Goal: Information Seeking & Learning: Check status

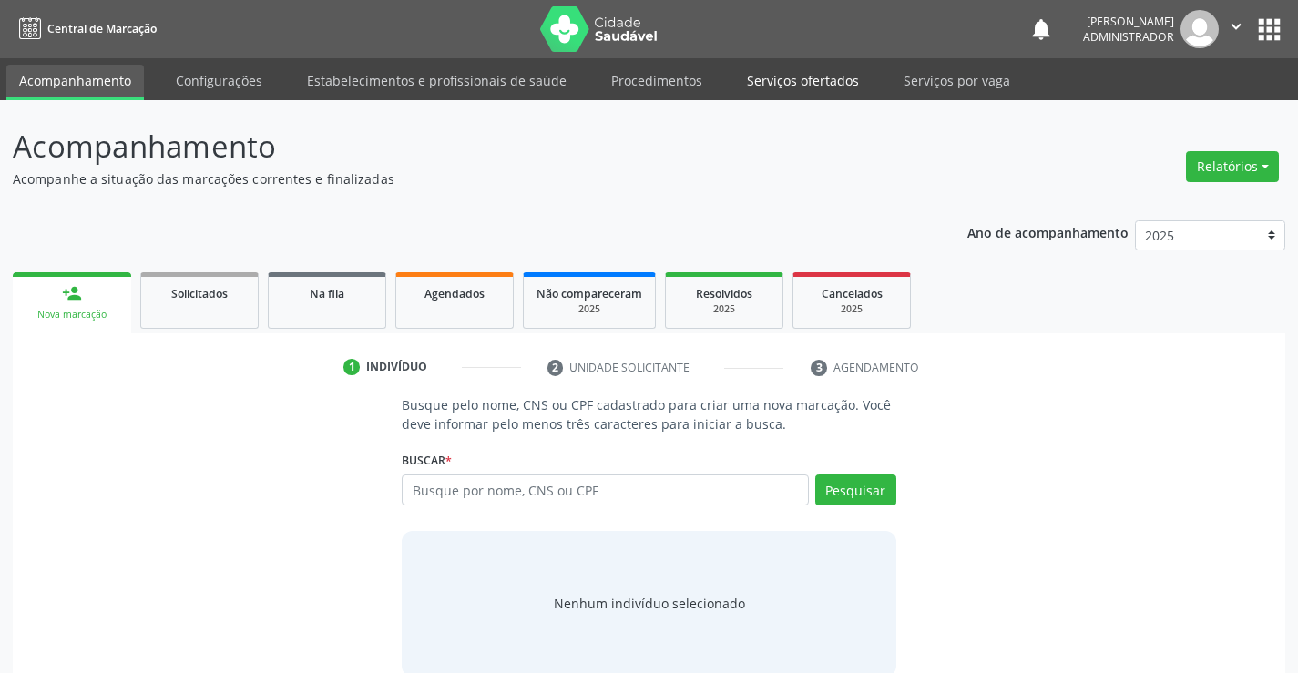
click at [778, 82] on link "Serviços ofertados" at bounding box center [803, 81] width 138 height 32
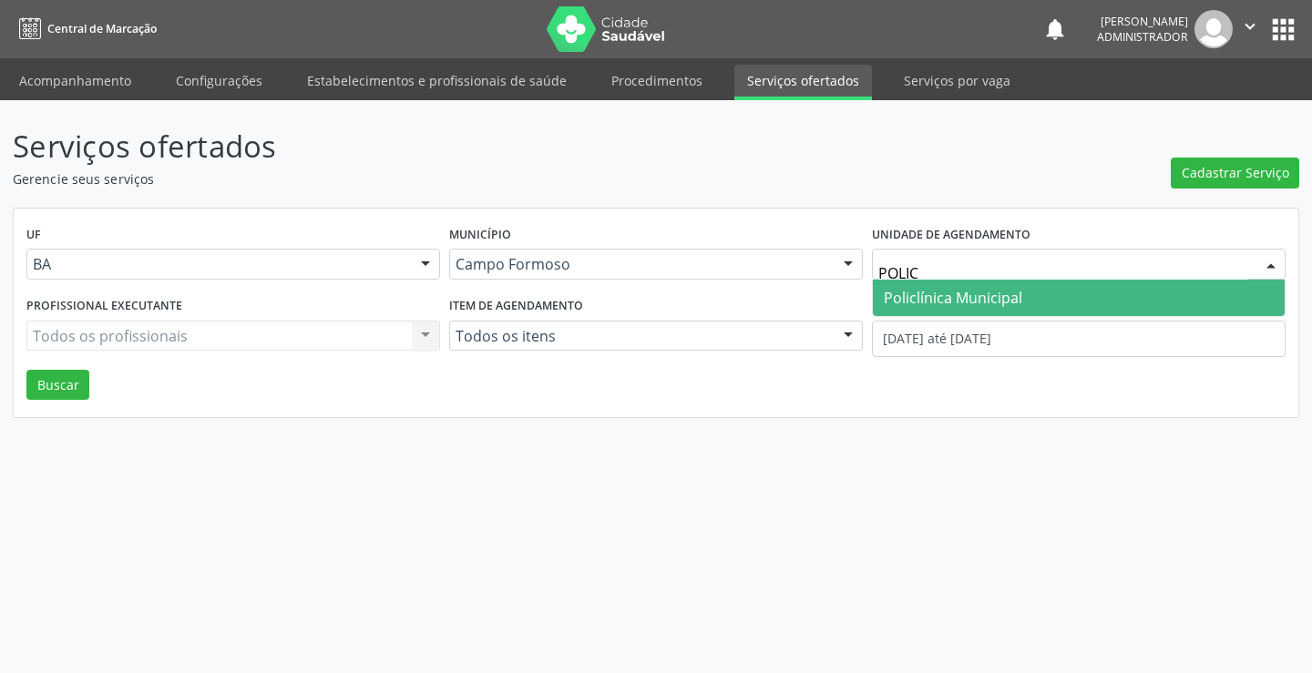
click at [933, 294] on span "Policlínica Municipal" at bounding box center [953, 298] width 138 height 20
type input "MULTI"
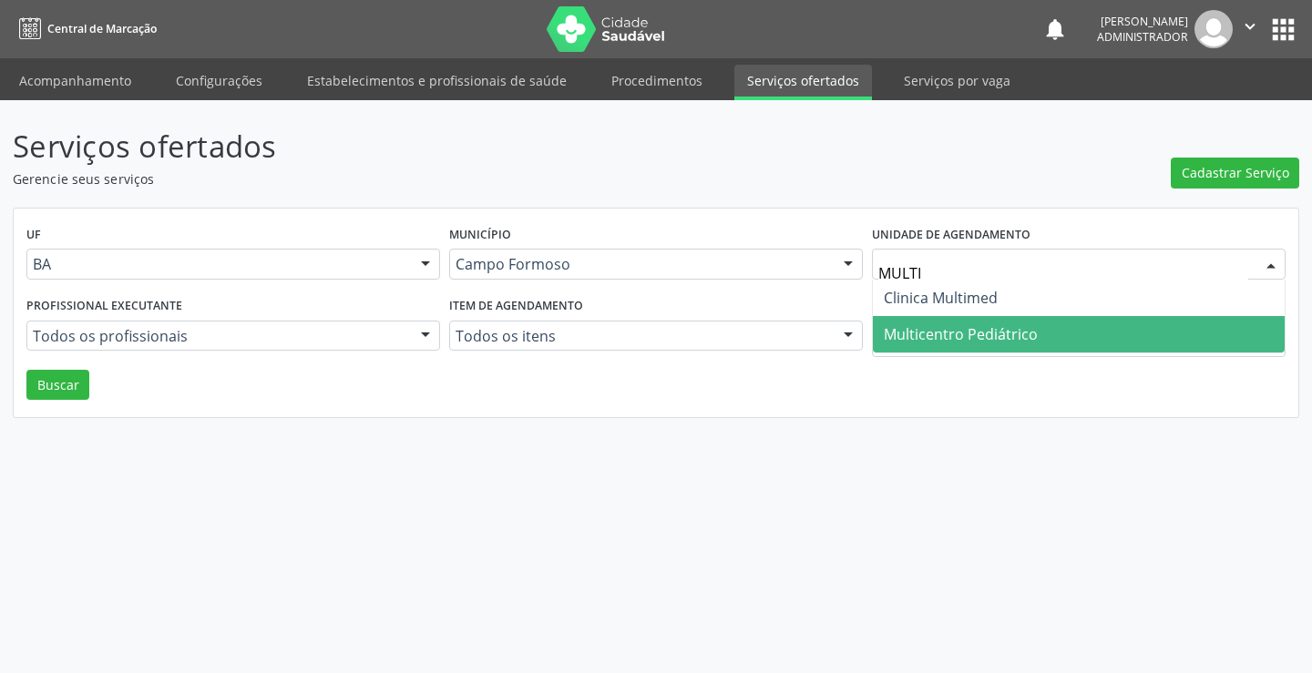
click at [978, 322] on span "Multicentro Pediátrico" at bounding box center [1079, 334] width 412 height 36
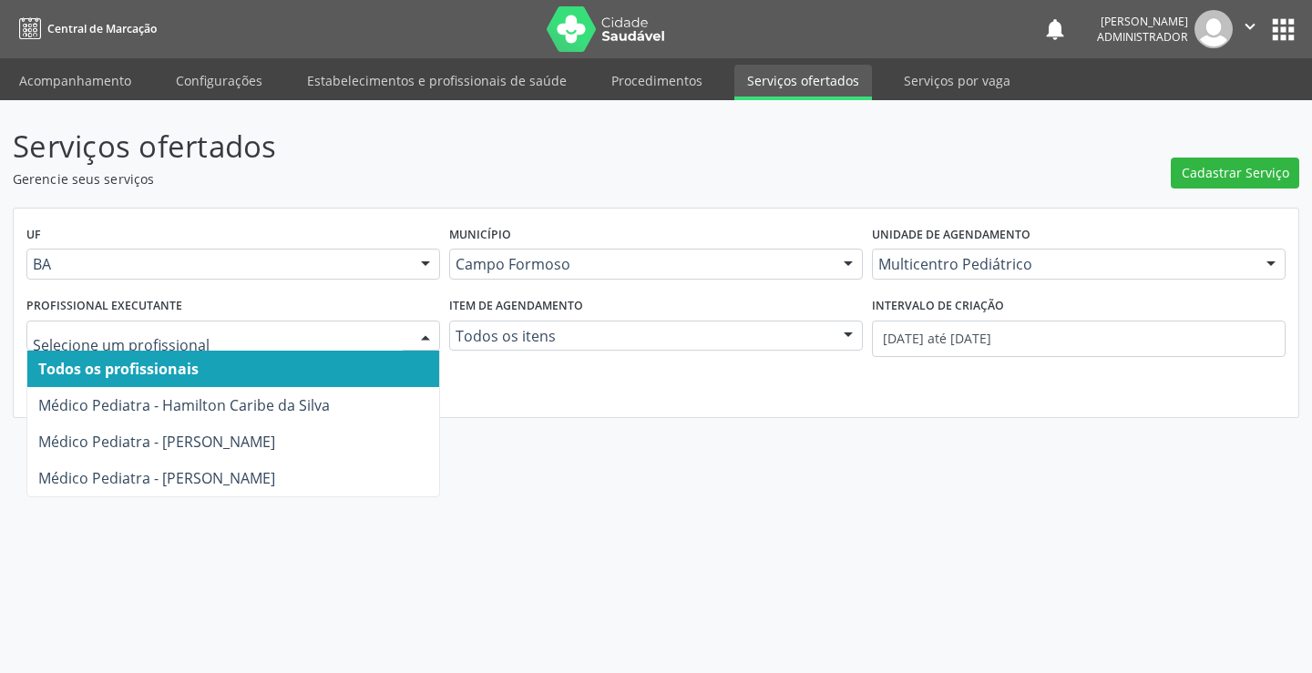
click at [424, 330] on div at bounding box center [425, 337] width 27 height 31
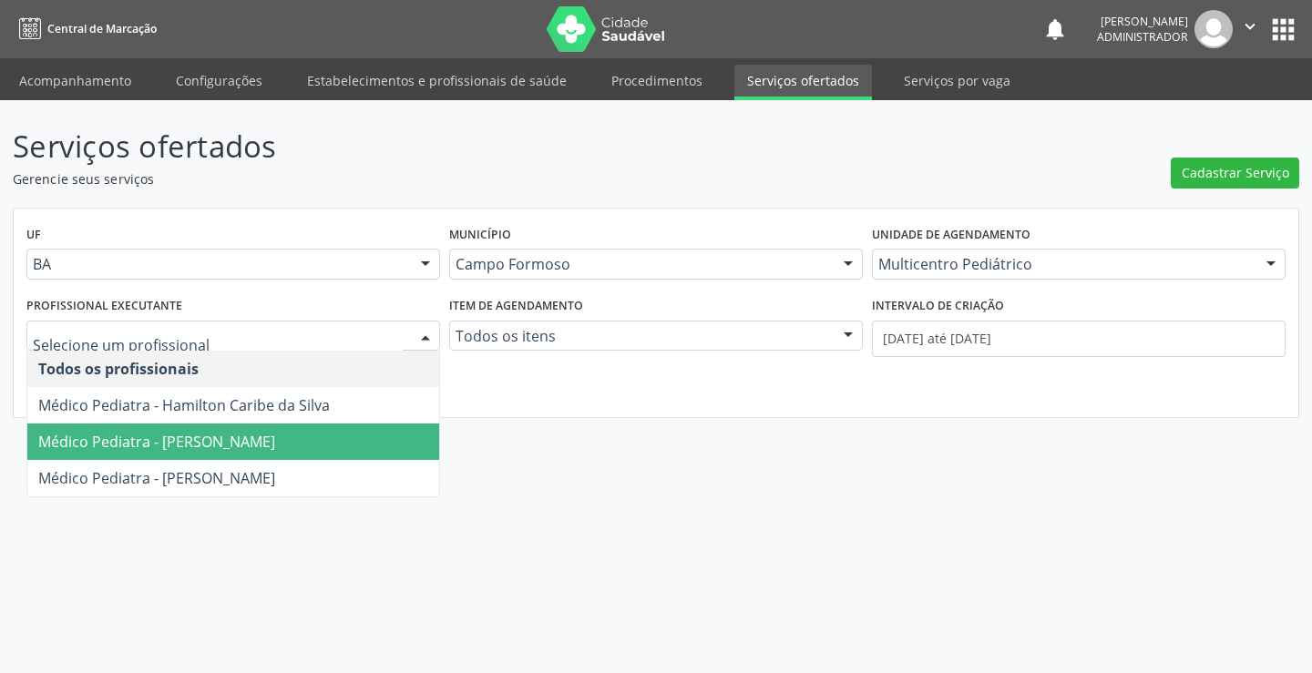
click at [275, 434] on span "Médico Pediatra - Maria Eleny Goncalves de Oliveira Porto" at bounding box center [156, 442] width 237 height 20
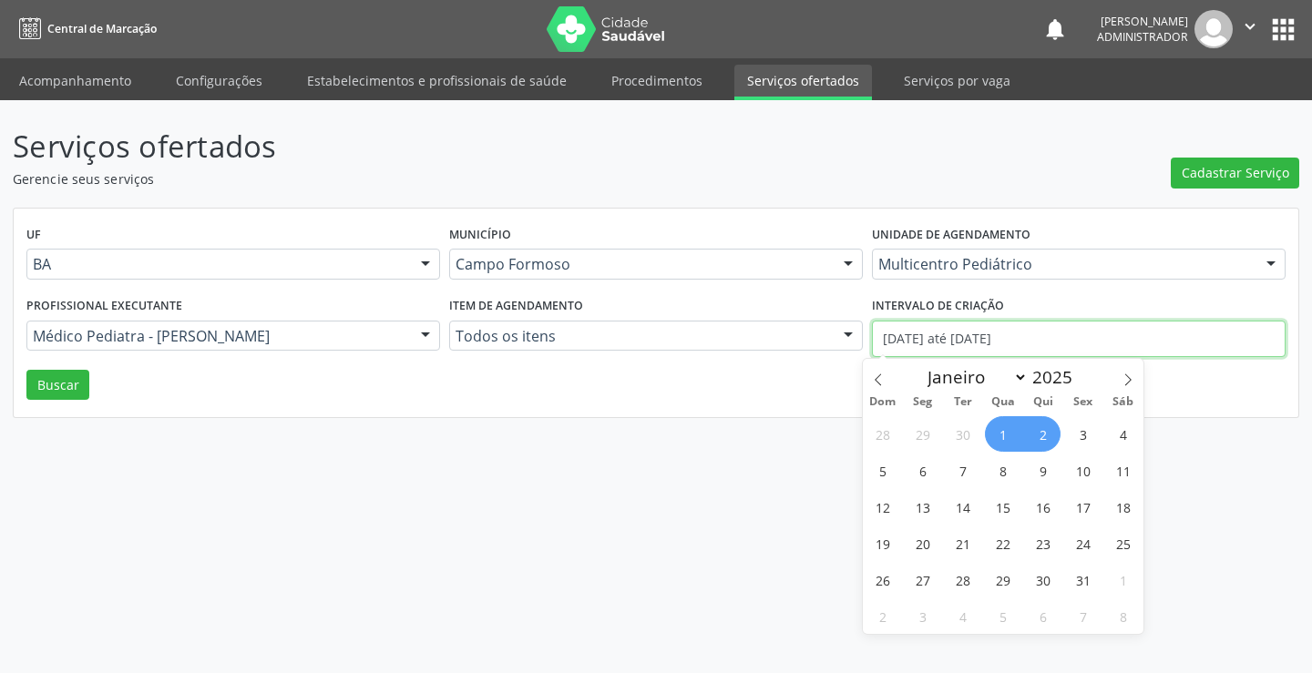
click at [909, 332] on input "01/10/2025 até 02/10/2025" at bounding box center [1079, 339] width 414 height 36
click at [876, 374] on icon at bounding box center [878, 379] width 13 height 13
select select "8"
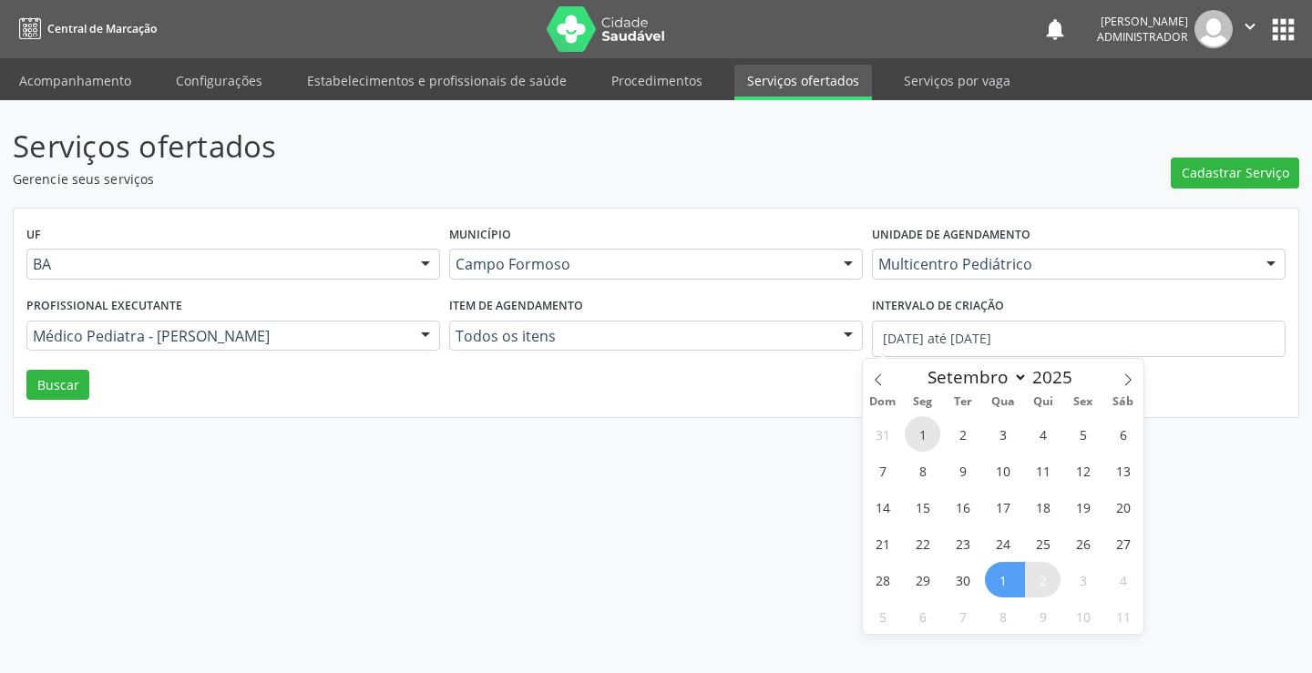
click at [930, 435] on span "1" at bounding box center [923, 434] width 36 height 36
type input "01/09/2025"
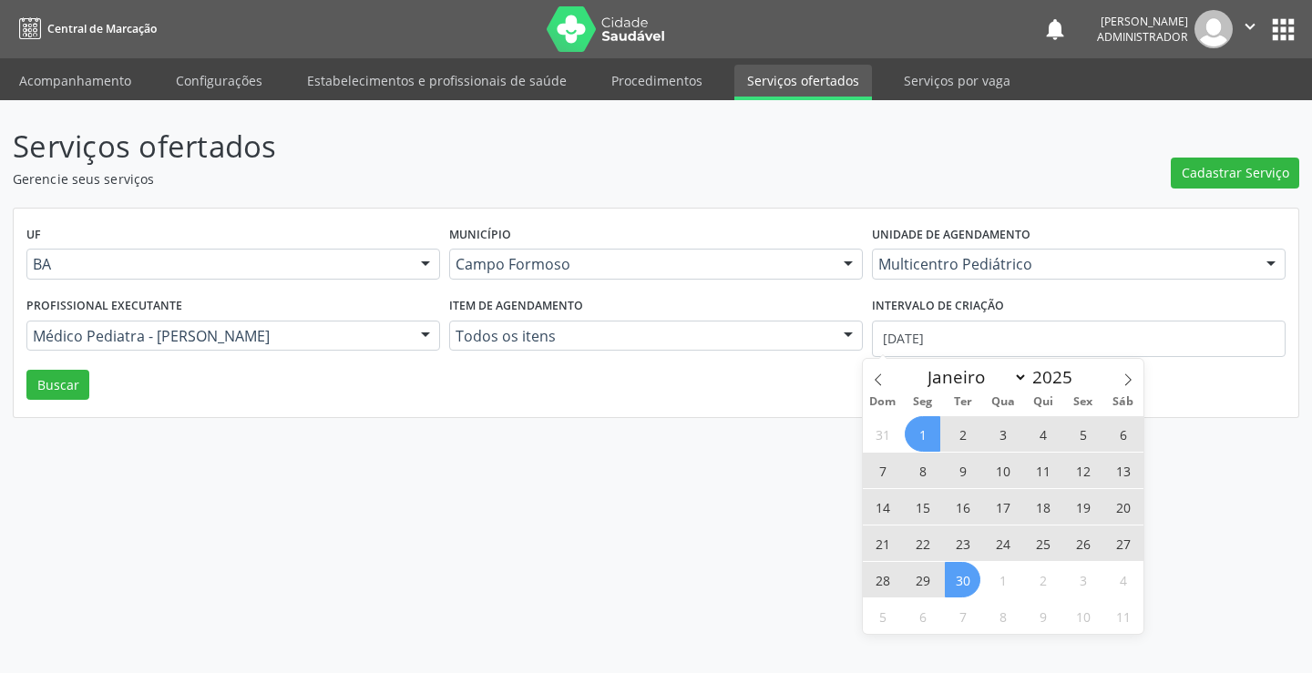
click at [969, 571] on span "30" at bounding box center [963, 580] width 36 height 36
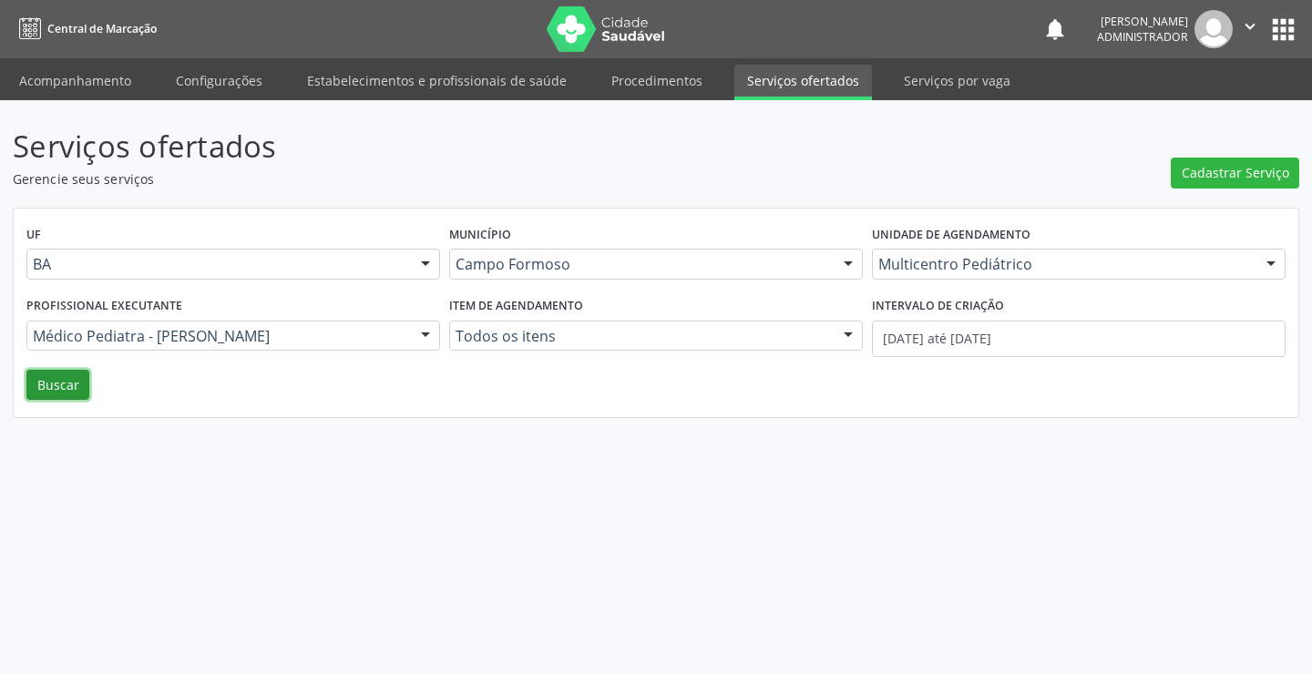
click at [49, 390] on button "Buscar" at bounding box center [57, 385] width 63 height 31
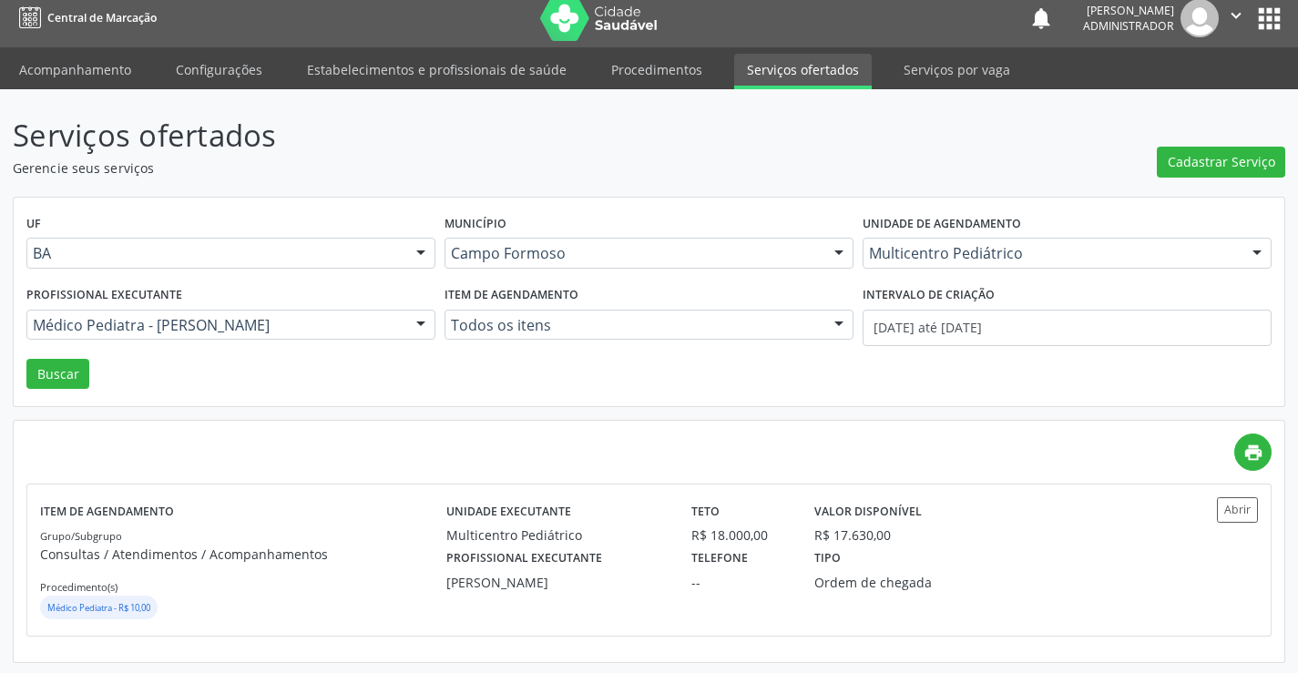
scroll to position [14, 0]
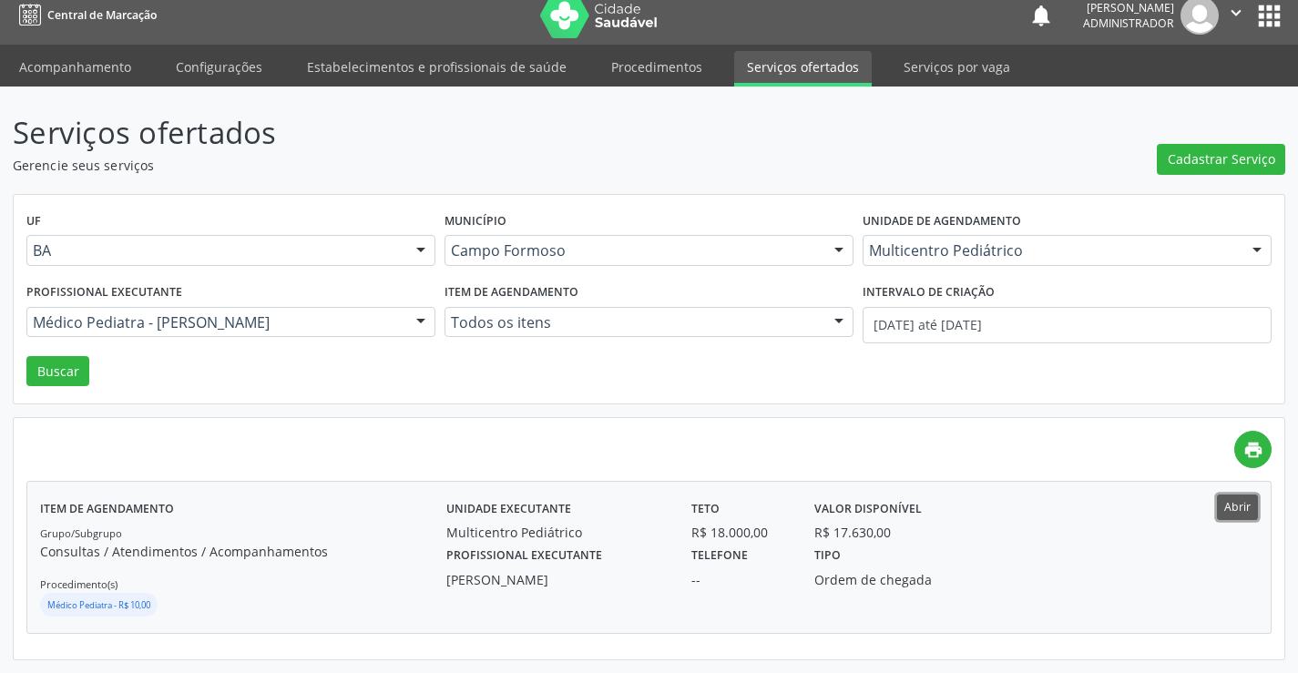
click at [1228, 507] on button "Abrir" at bounding box center [1237, 507] width 41 height 25
click at [410, 316] on div at bounding box center [420, 323] width 27 height 31
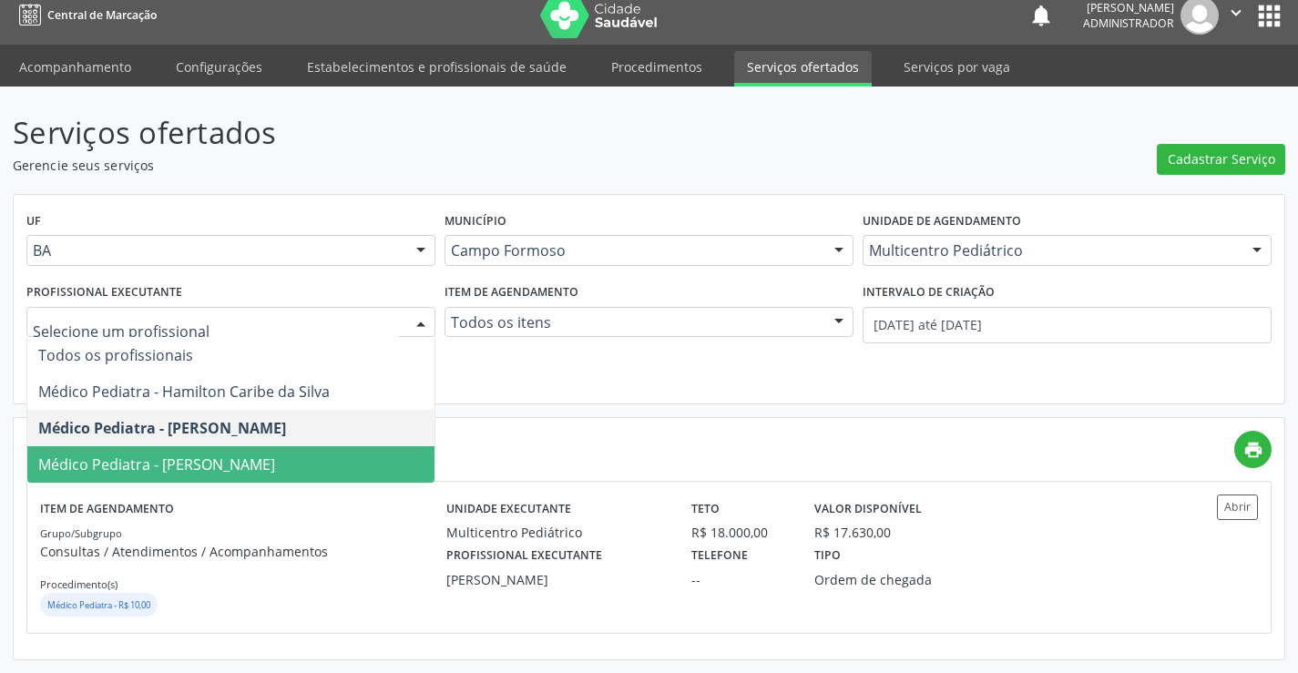
click at [275, 462] on span "Médico Pediatra - Maria Ubaldina Silva Calixto Sobreira" at bounding box center [156, 465] width 237 height 20
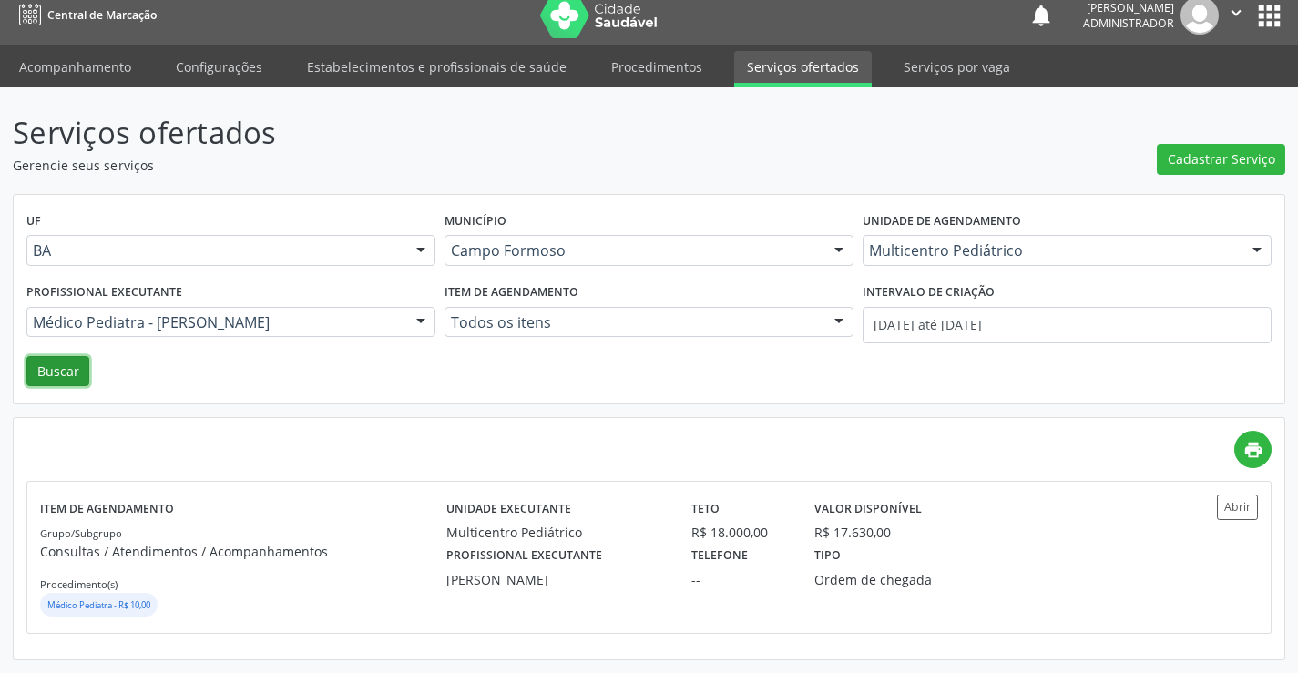
click at [57, 368] on button "Buscar" at bounding box center [57, 371] width 63 height 31
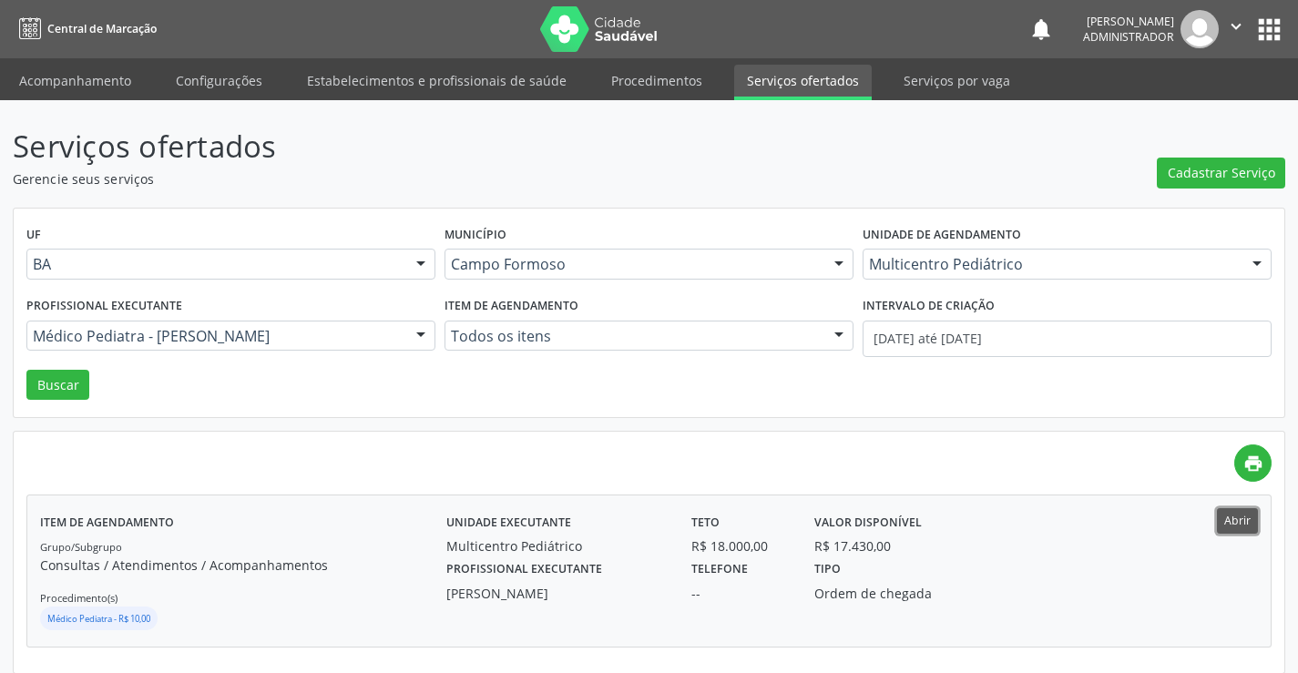
click at [1252, 516] on button "Abrir" at bounding box center [1237, 520] width 41 height 25
click at [412, 337] on div at bounding box center [420, 337] width 27 height 31
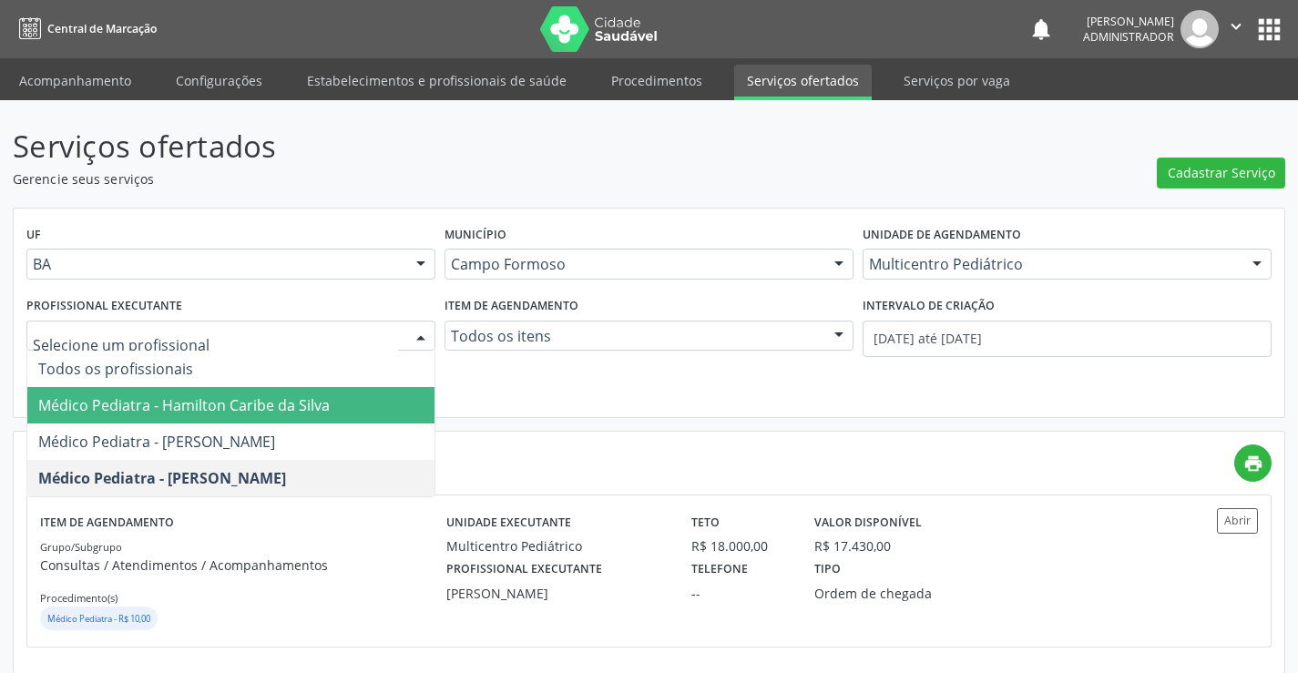
click at [355, 413] on span "Médico Pediatra - Hamilton Caribe da Silva" at bounding box center [230, 405] width 407 height 36
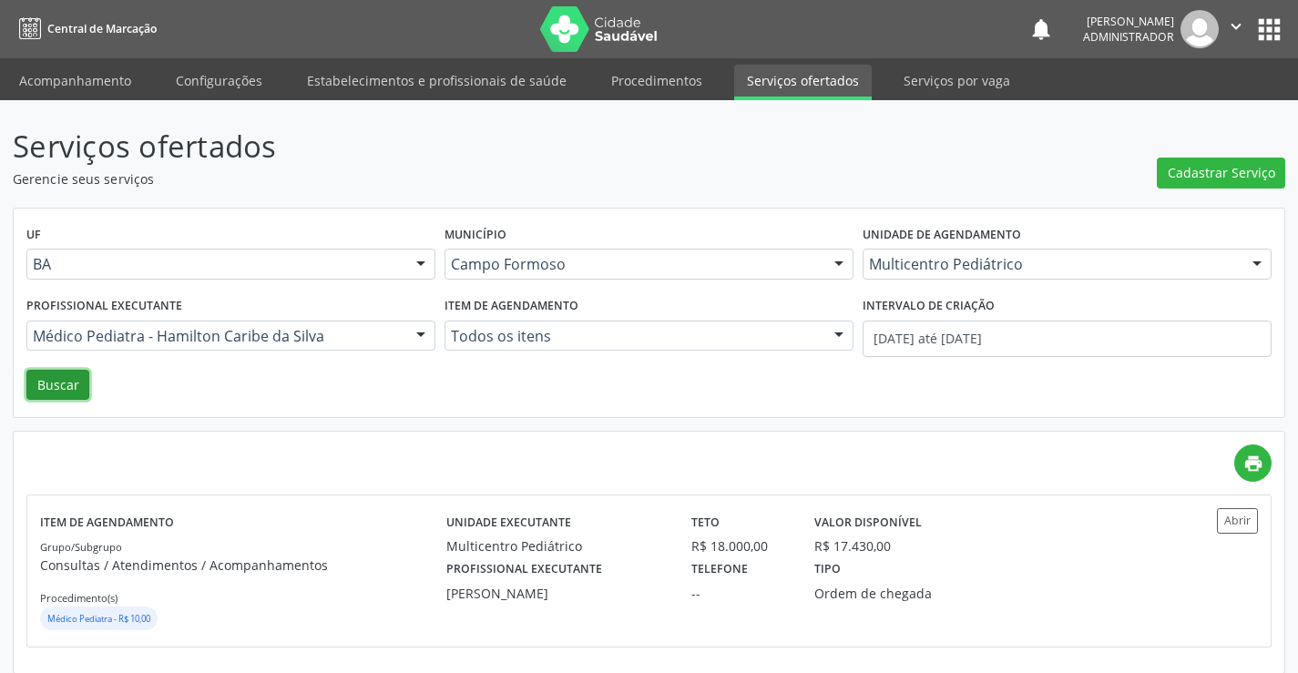
click at [66, 384] on button "Buscar" at bounding box center [57, 385] width 63 height 31
click at [54, 390] on button "Buscar" at bounding box center [57, 385] width 63 height 31
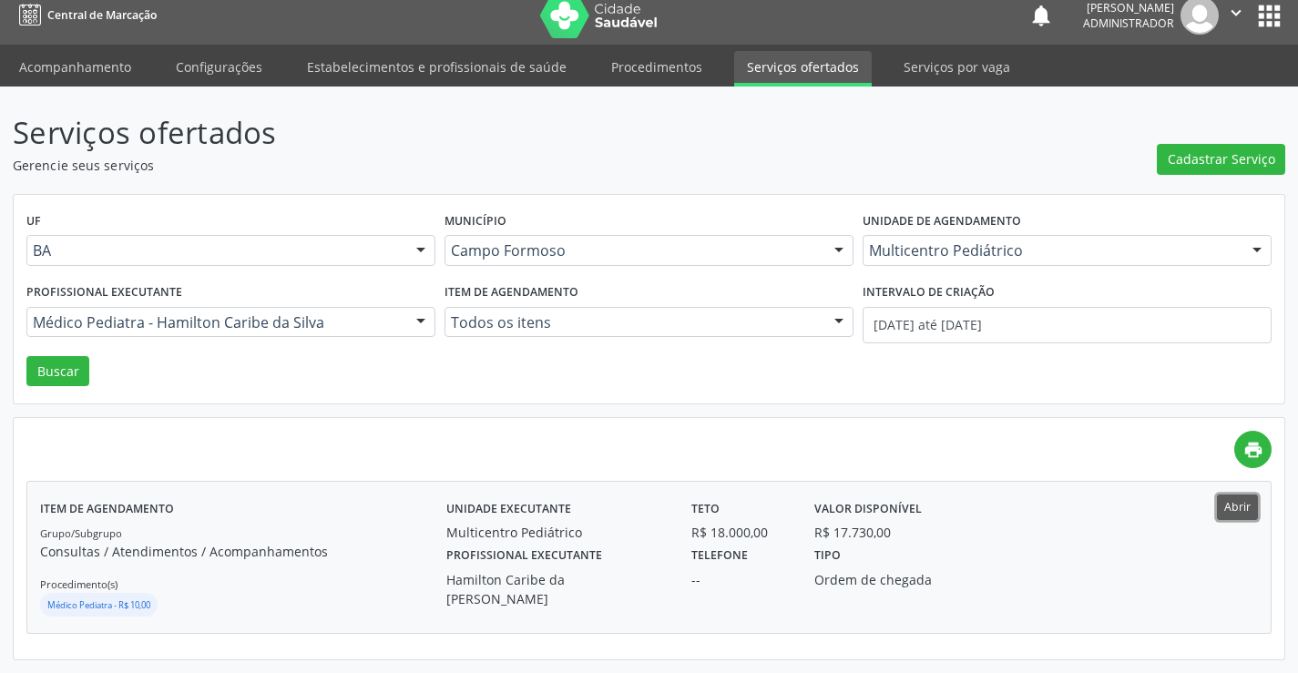
click at [1232, 498] on button "Abrir" at bounding box center [1237, 507] width 41 height 25
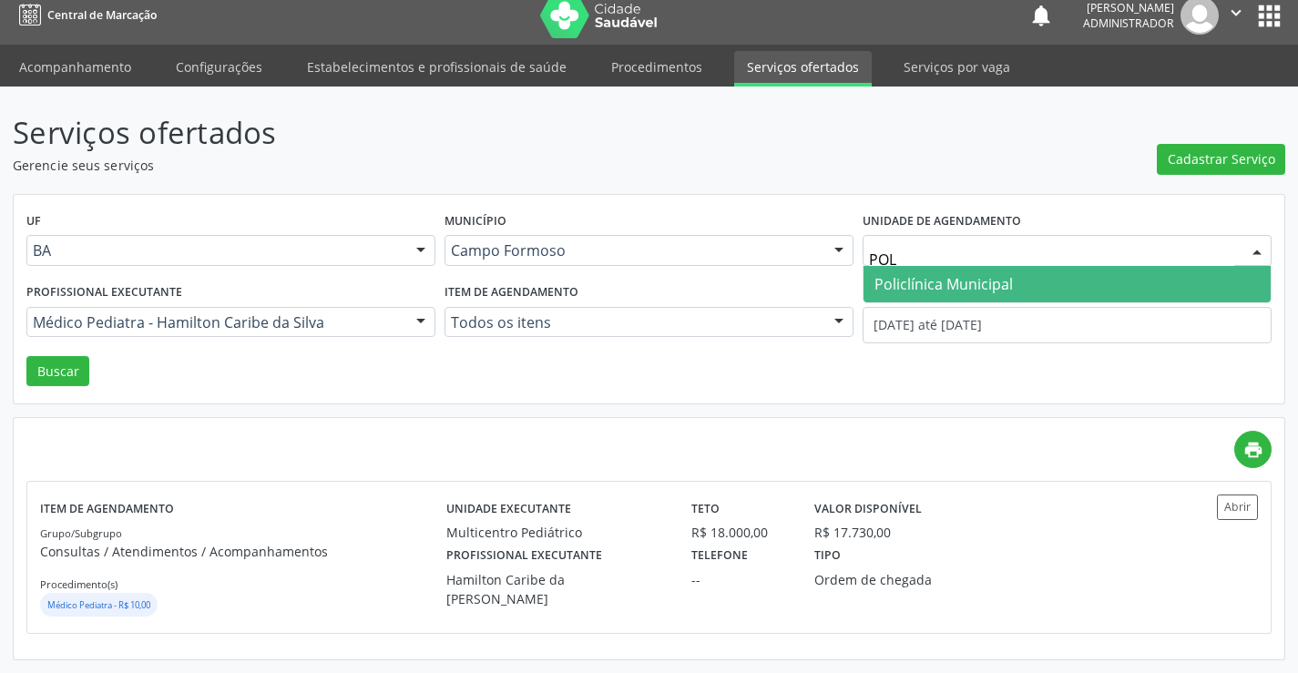
type input "POLI"
click at [990, 284] on span "Policlínica Municipal" at bounding box center [943, 284] width 138 height 20
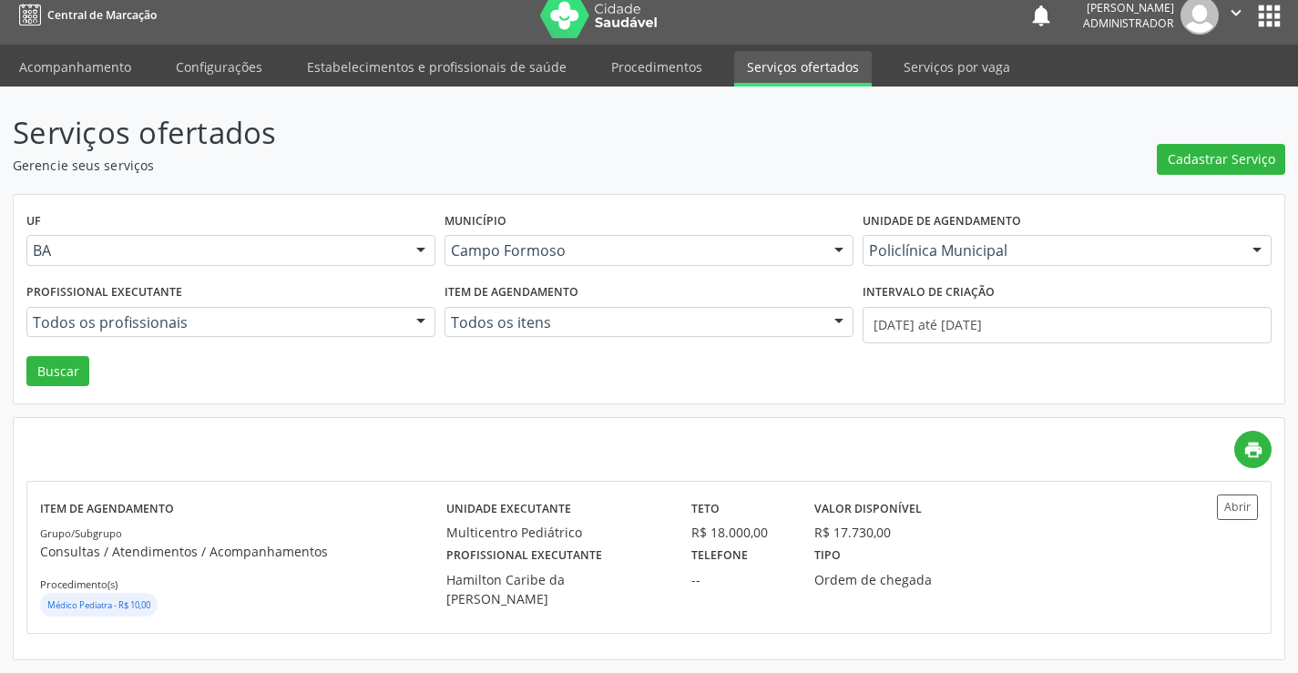
click at [422, 316] on div at bounding box center [420, 323] width 27 height 31
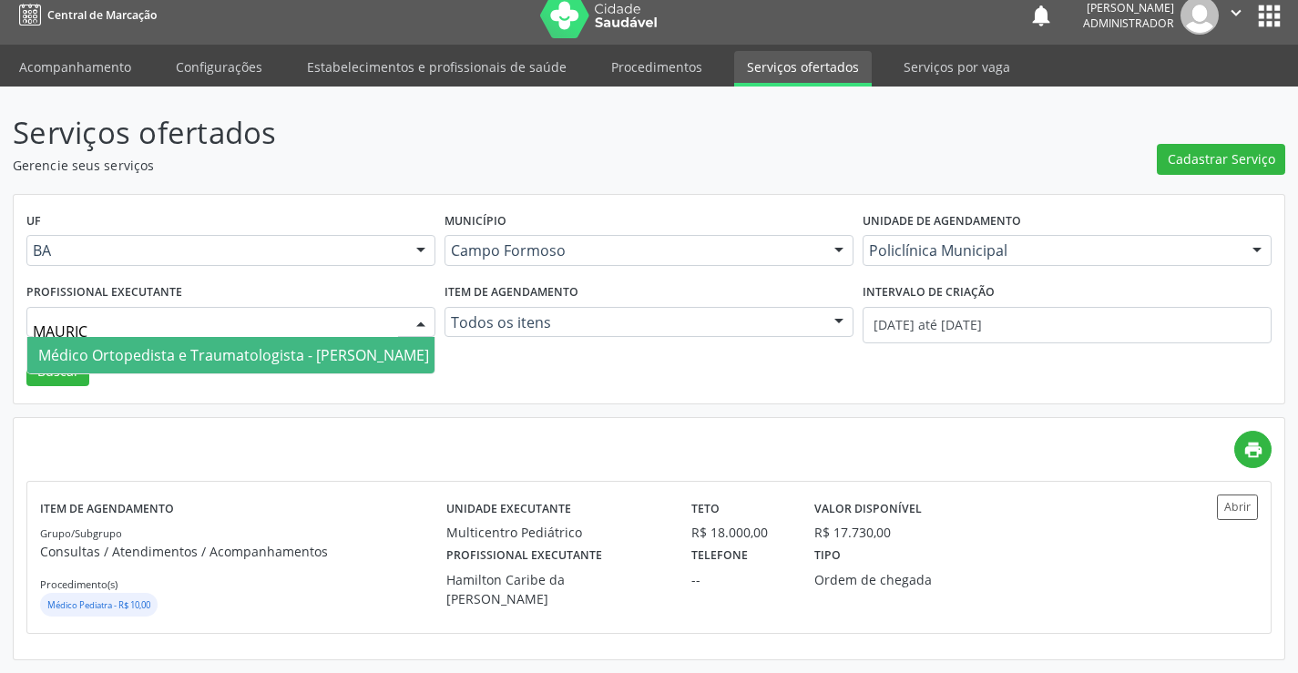
click at [410, 356] on span "Médico Ortopedista e Traumatologista - Mauricio Cardoso Ribeiro Junior" at bounding box center [233, 355] width 391 height 20
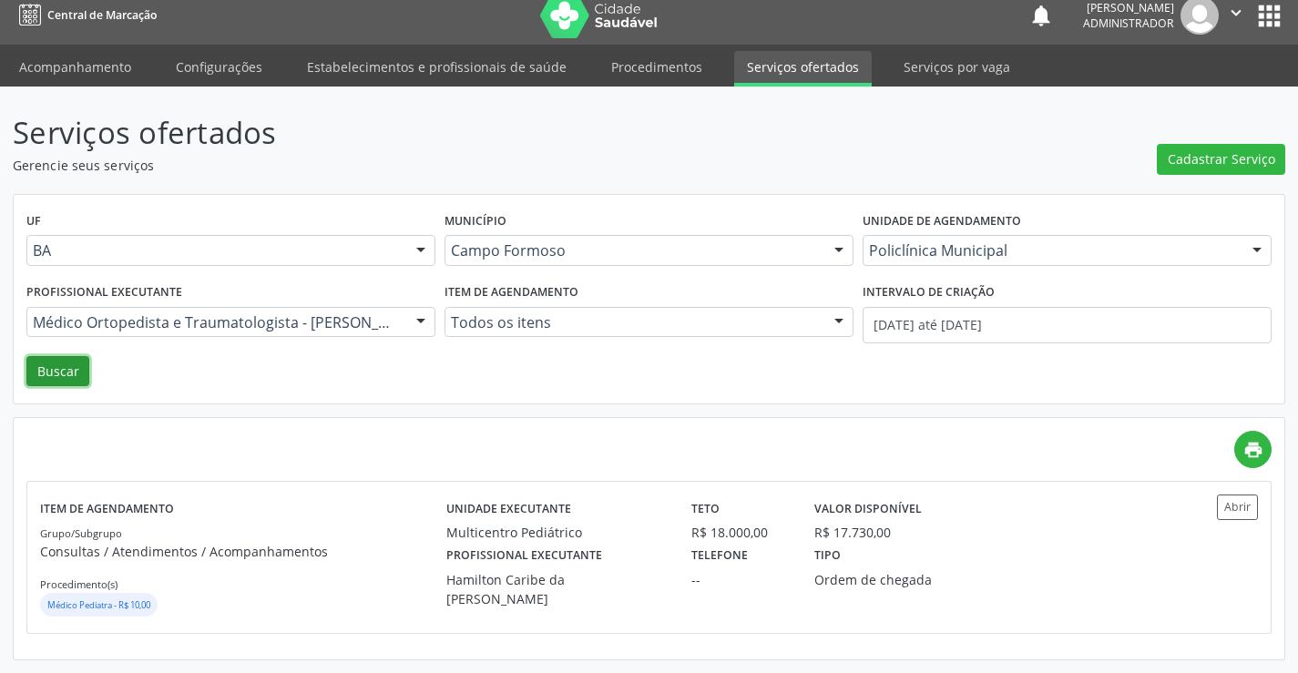
click at [70, 369] on button "Buscar" at bounding box center [57, 371] width 63 height 31
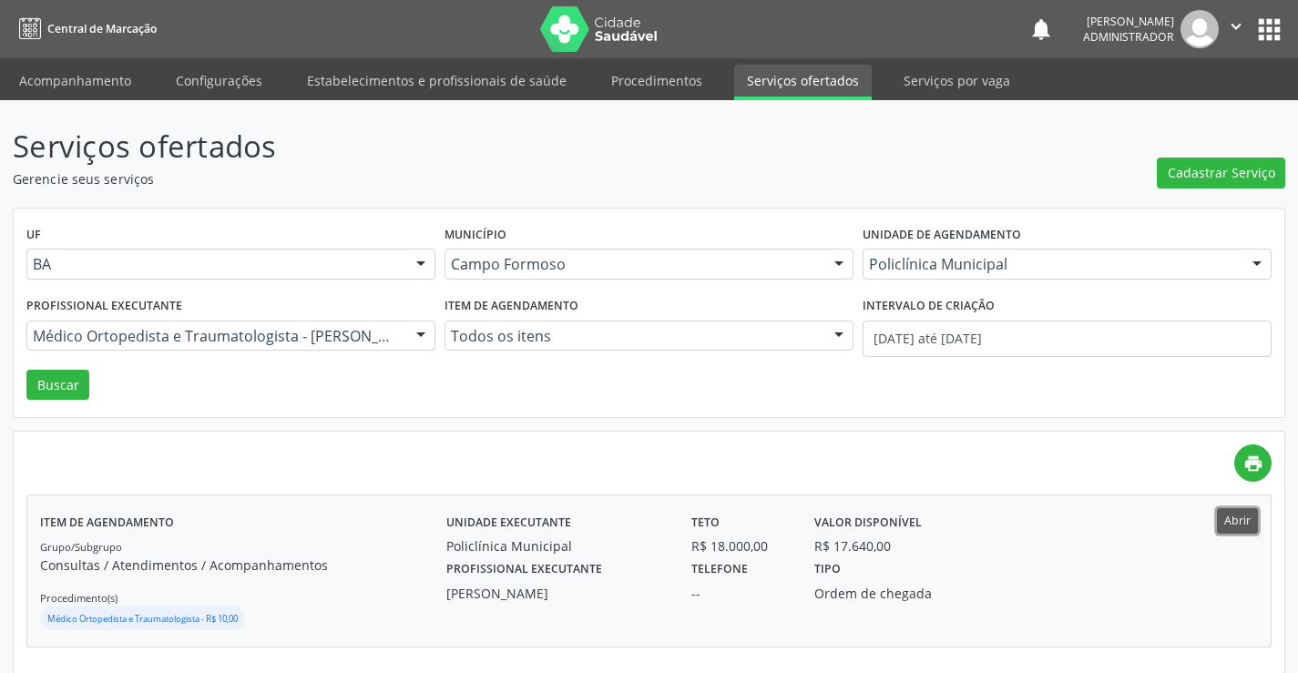
click at [1232, 515] on button "Abrir" at bounding box center [1237, 520] width 41 height 25
click at [424, 333] on div at bounding box center [420, 337] width 27 height 31
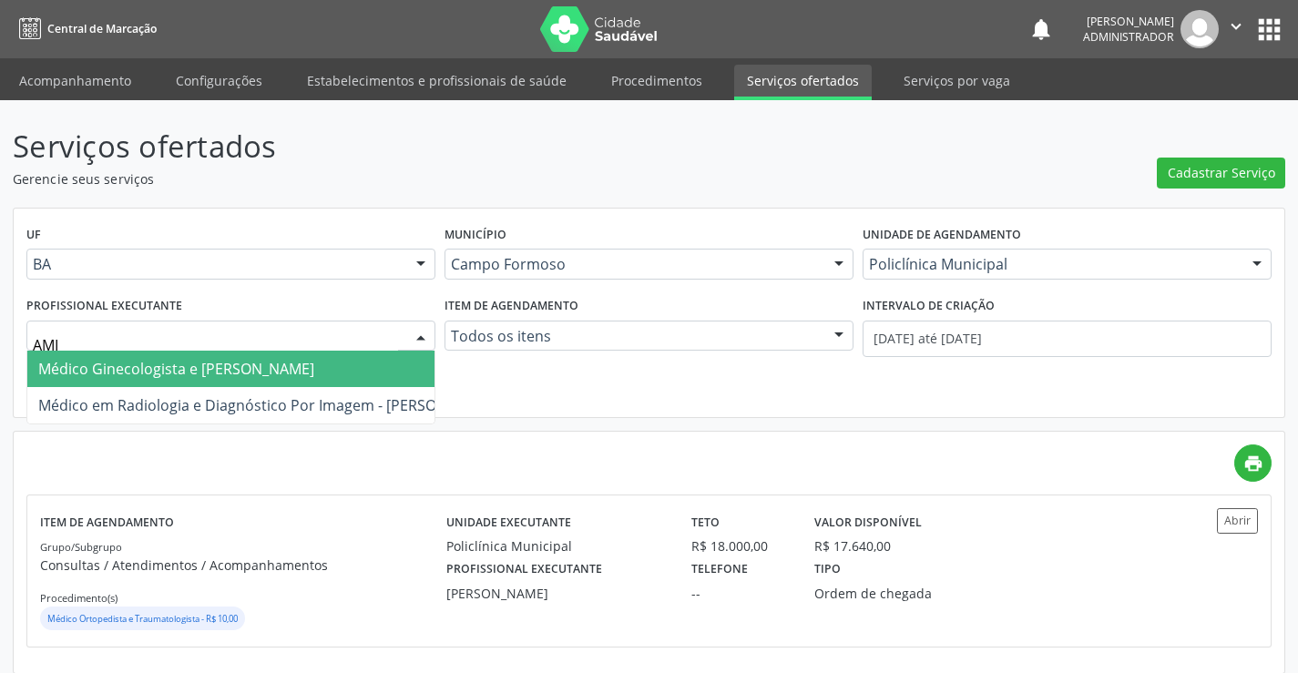
type input "AMIL"
click at [273, 365] on span "Médico Ginecologista e Obstetra - Amilton Soares" at bounding box center [176, 369] width 276 height 20
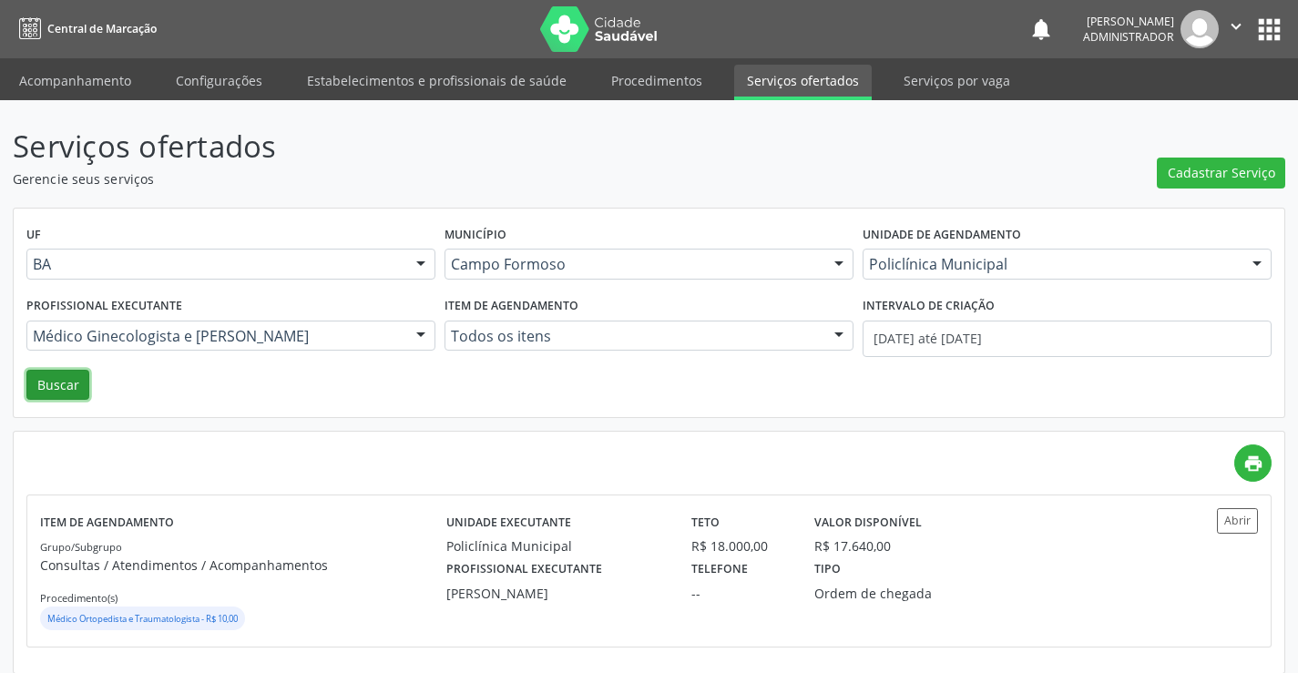
click at [41, 379] on button "Buscar" at bounding box center [57, 385] width 63 height 31
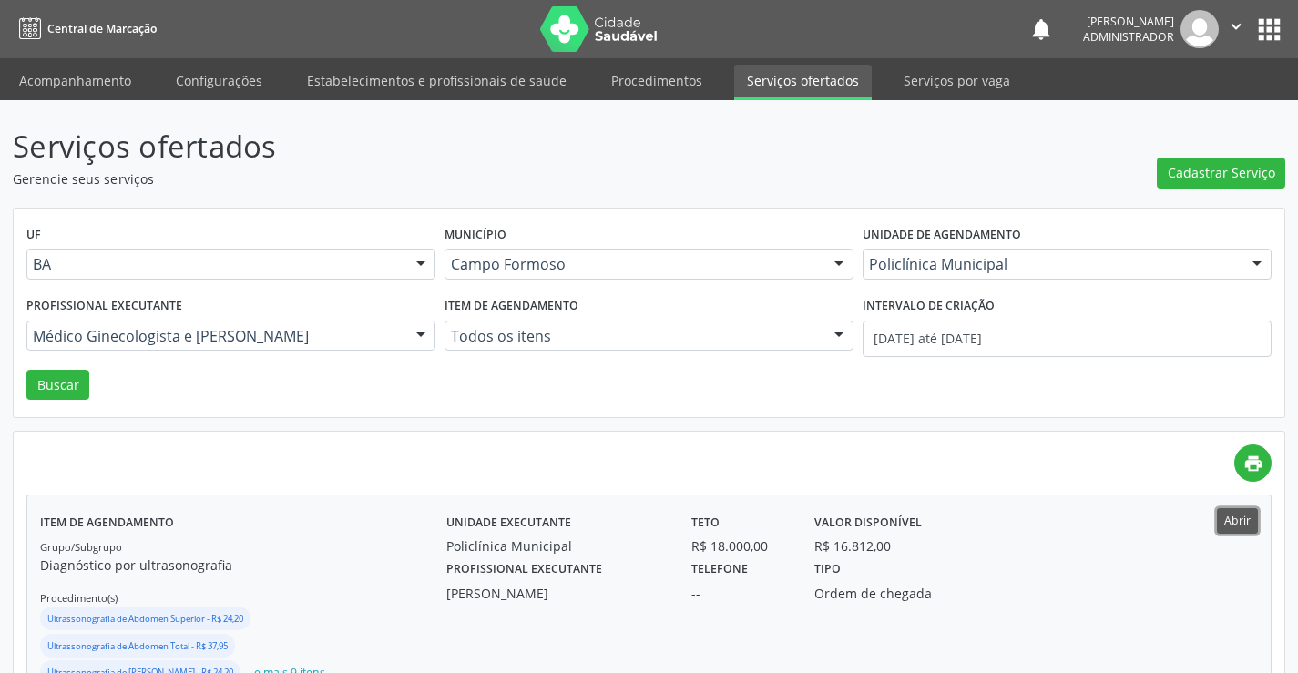
click at [1224, 517] on button "Abrir" at bounding box center [1237, 520] width 41 height 25
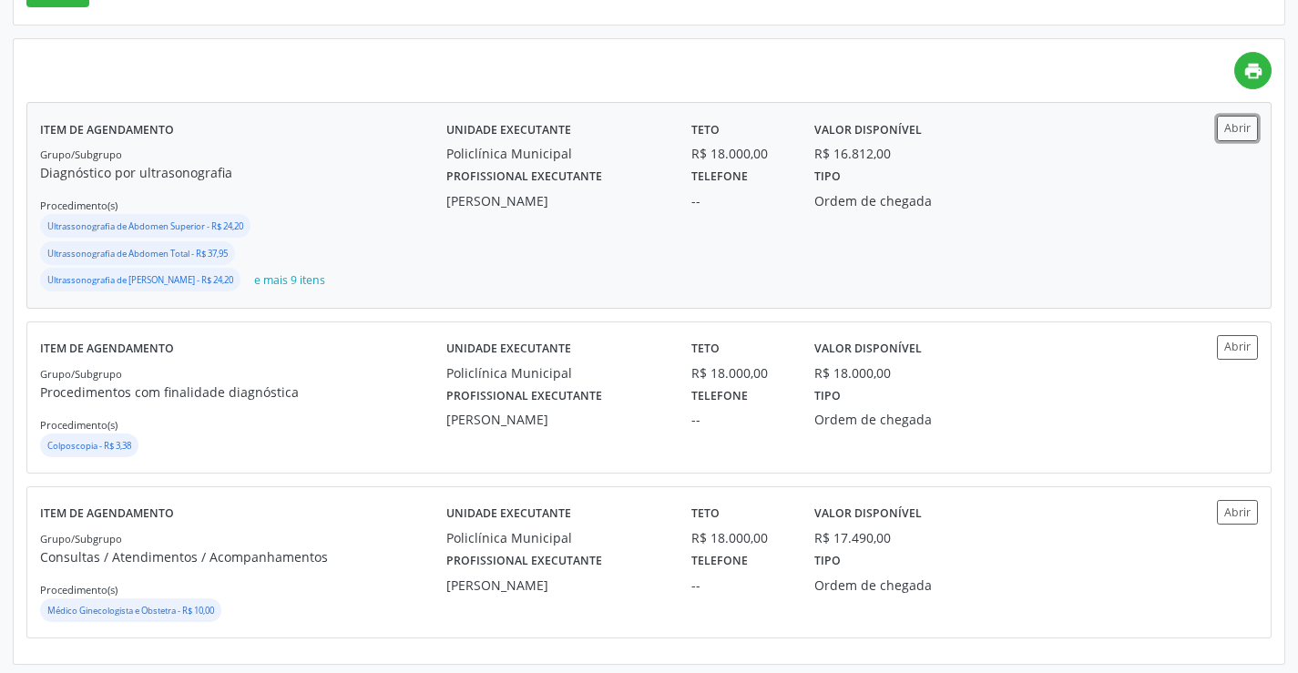
scroll to position [397, 0]
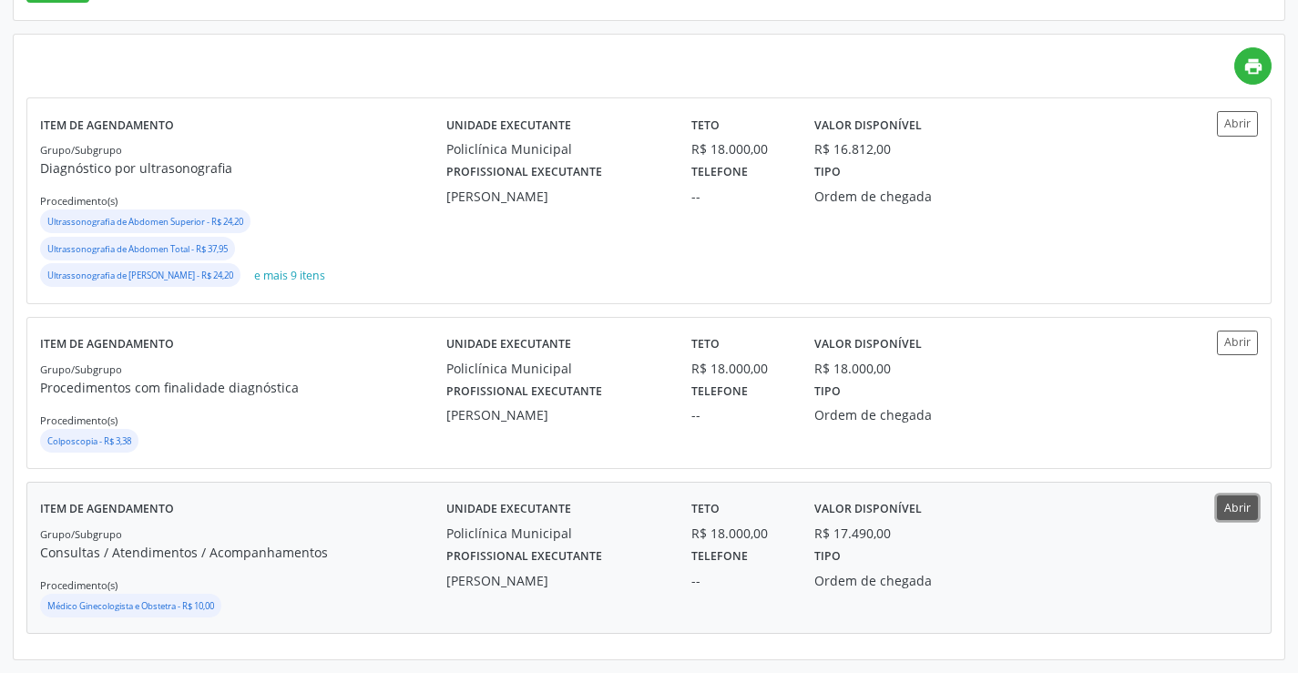
click at [1227, 508] on button "Abrir" at bounding box center [1237, 508] width 41 height 25
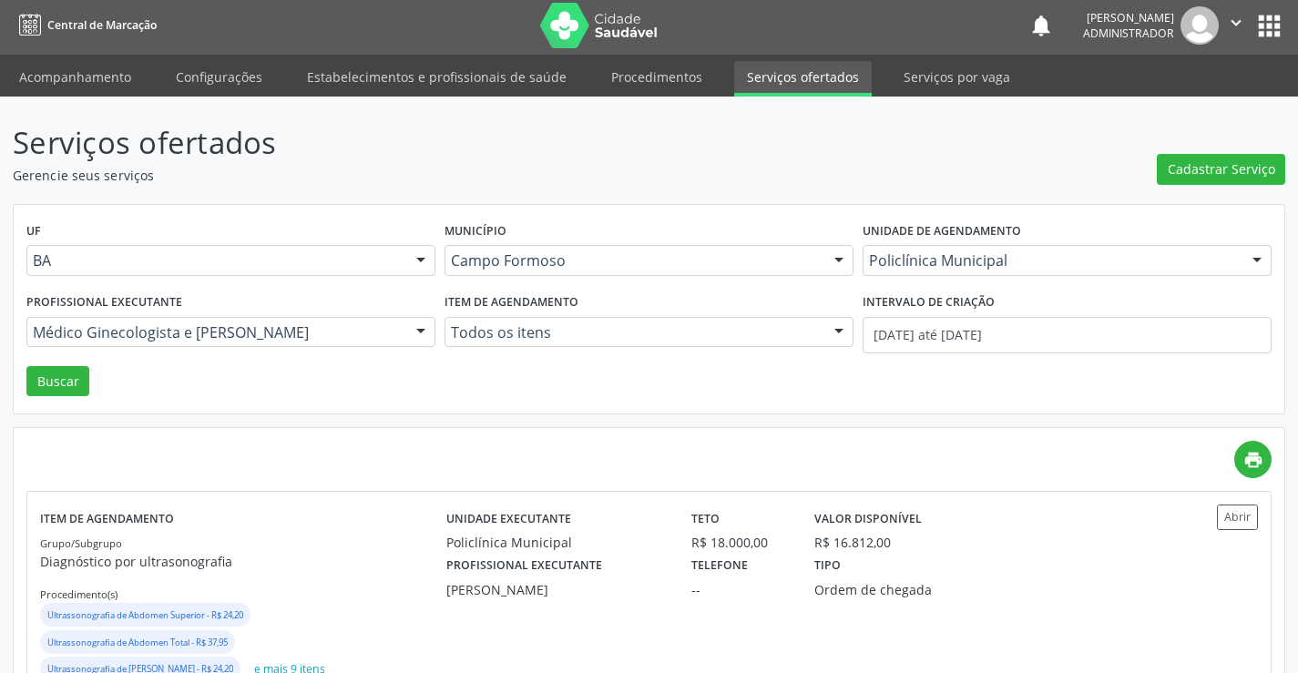
scroll to position [0, 0]
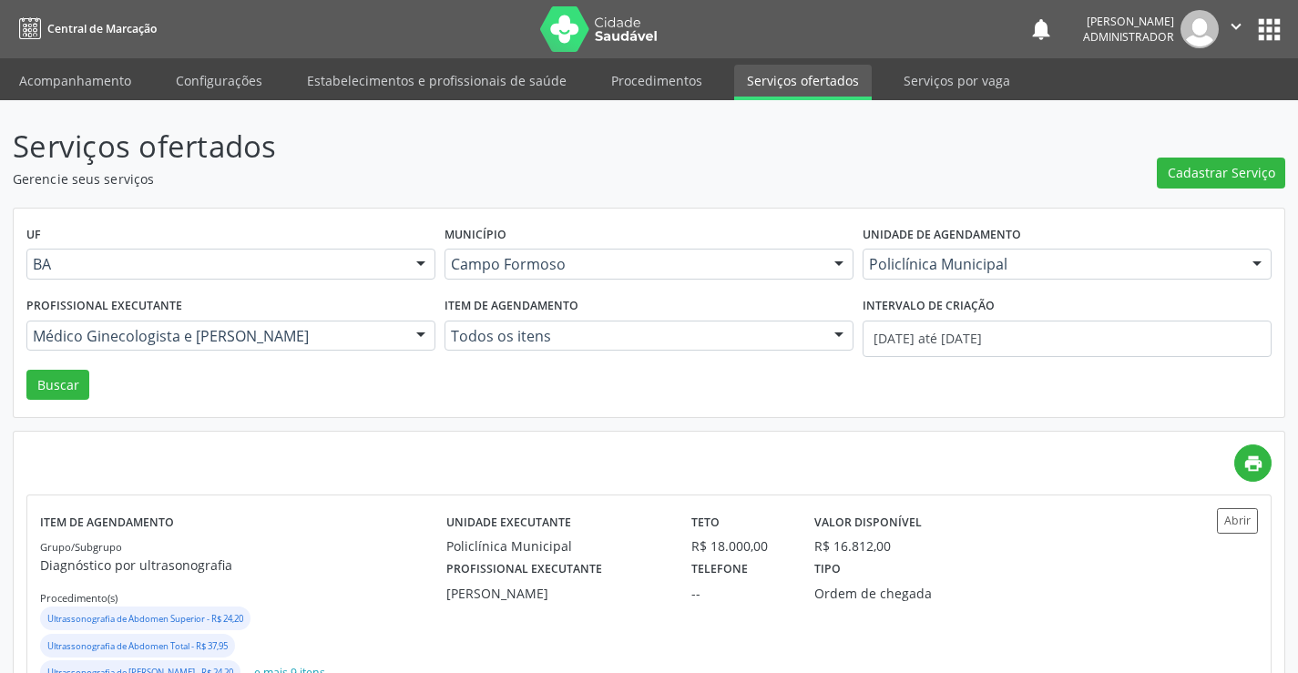
click at [1240, 20] on icon "" at bounding box center [1236, 26] width 20 height 20
click at [1182, 108] on link "Sair" at bounding box center [1190, 111] width 126 height 26
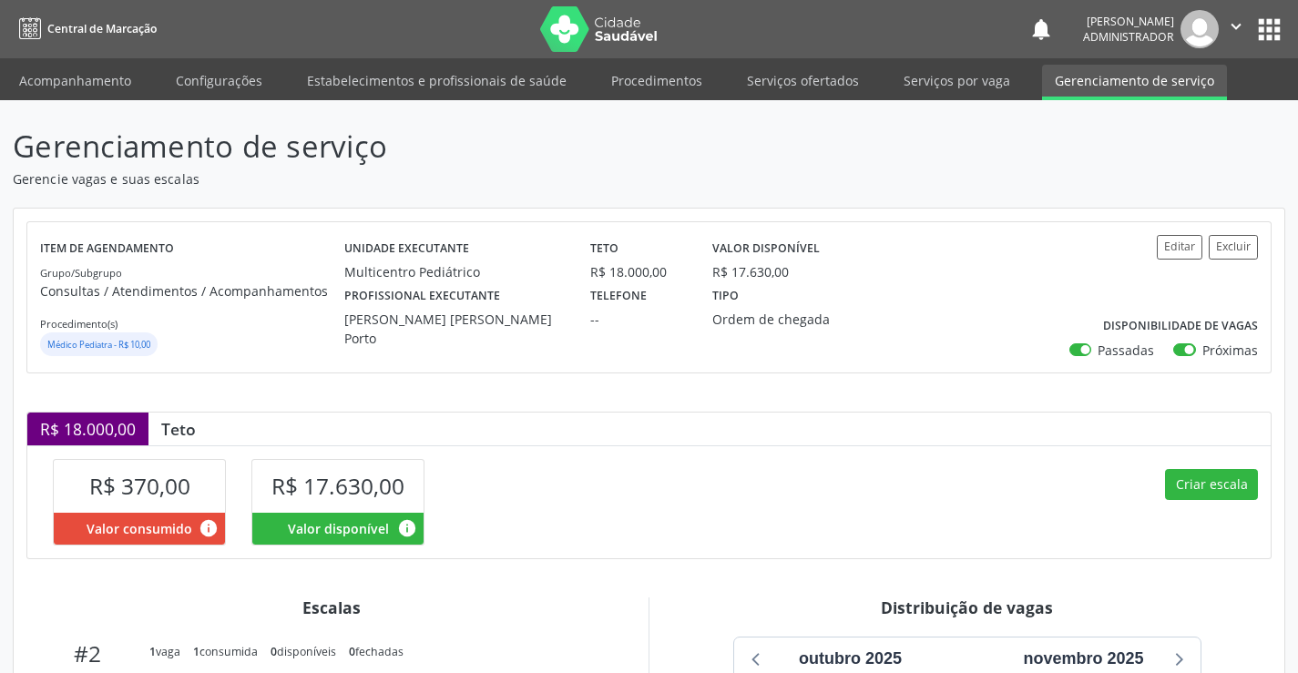
click at [1232, 24] on icon "" at bounding box center [1236, 26] width 20 height 20
click at [1185, 111] on link "Sair" at bounding box center [1190, 111] width 126 height 26
click at [1228, 22] on icon "" at bounding box center [1236, 26] width 20 height 20
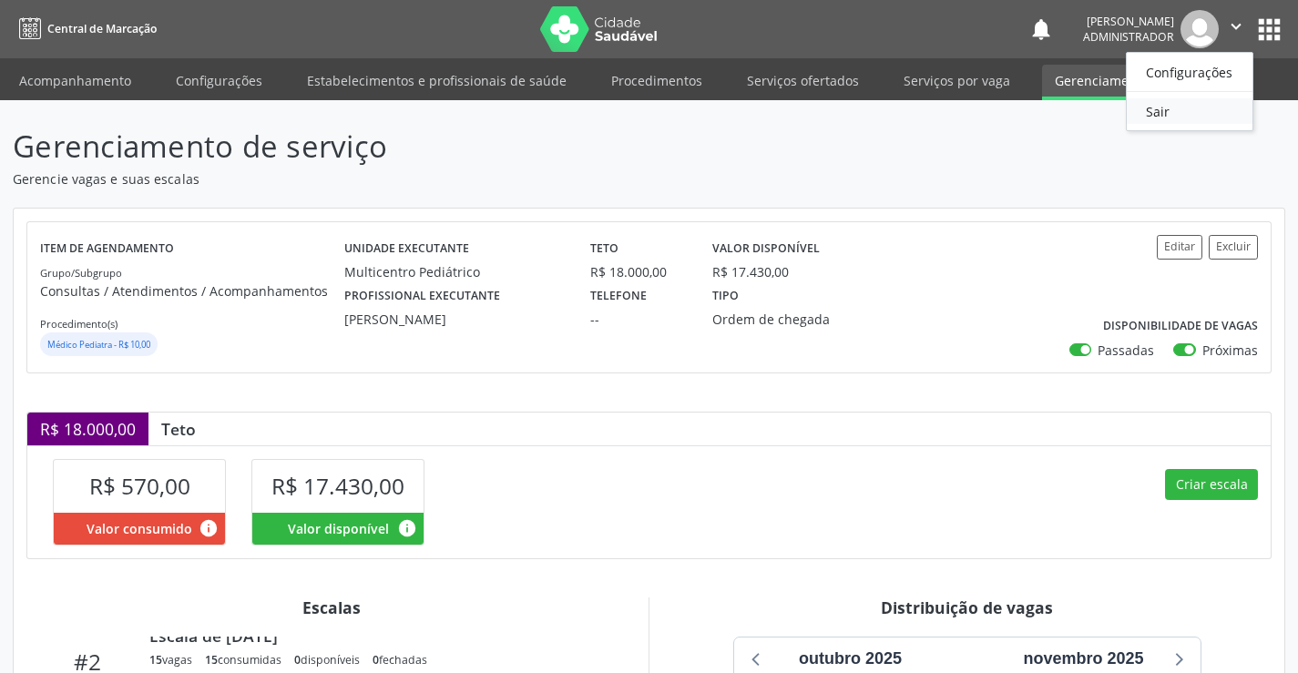
click at [1182, 111] on link "Sair" at bounding box center [1190, 111] width 126 height 26
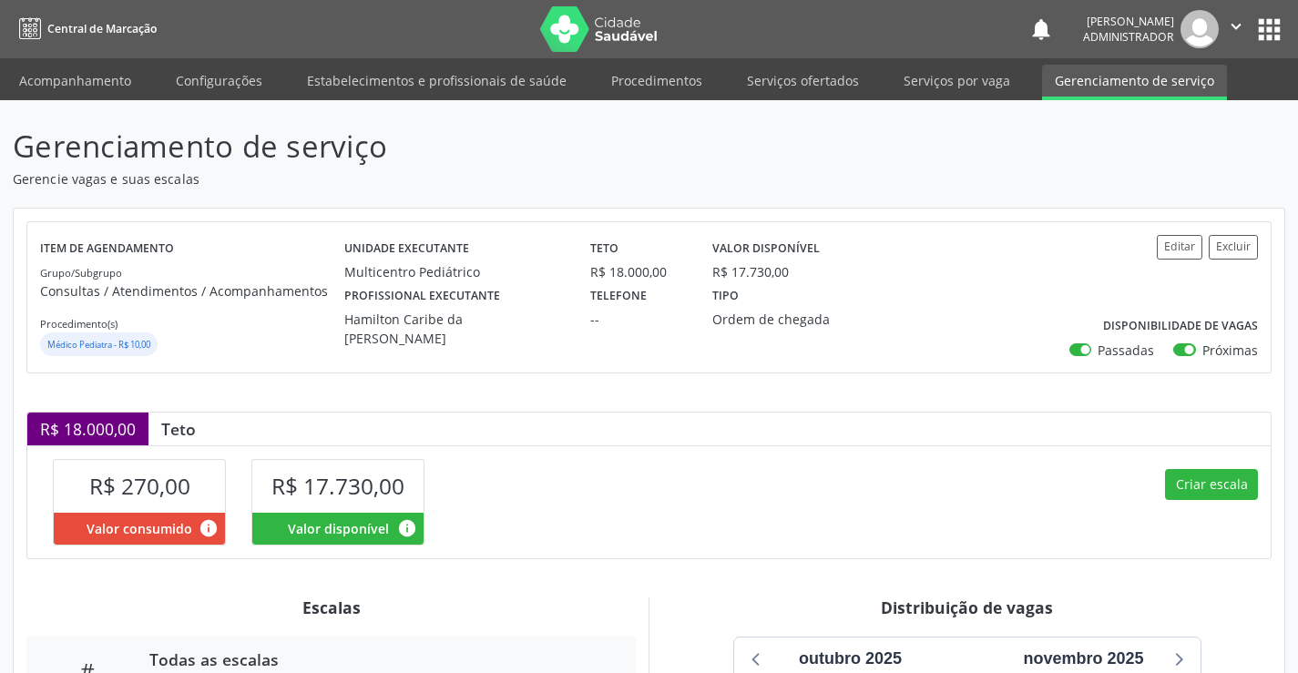
click at [1240, 24] on icon "" at bounding box center [1236, 26] width 20 height 20
click at [1196, 118] on link "Sair" at bounding box center [1190, 111] width 126 height 26
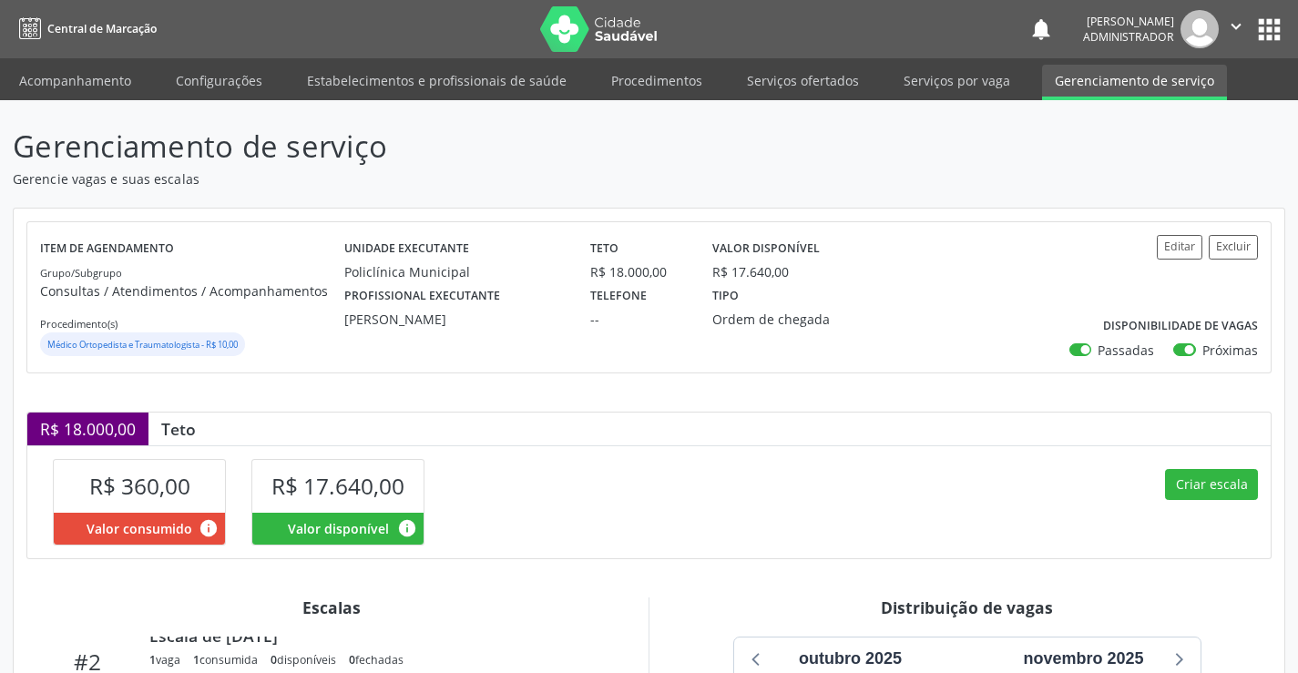
click at [1234, 17] on icon "" at bounding box center [1236, 26] width 20 height 20
click at [1193, 112] on link "Sair" at bounding box center [1190, 111] width 126 height 26
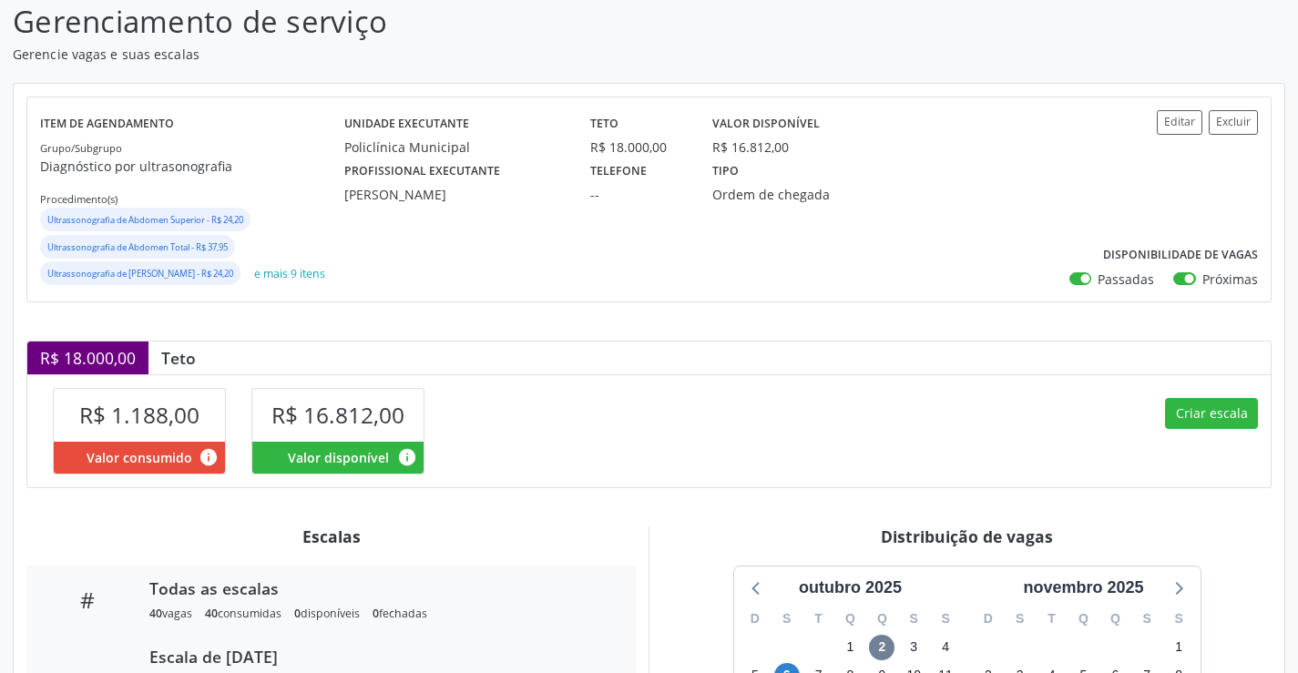
scroll to position [16, 0]
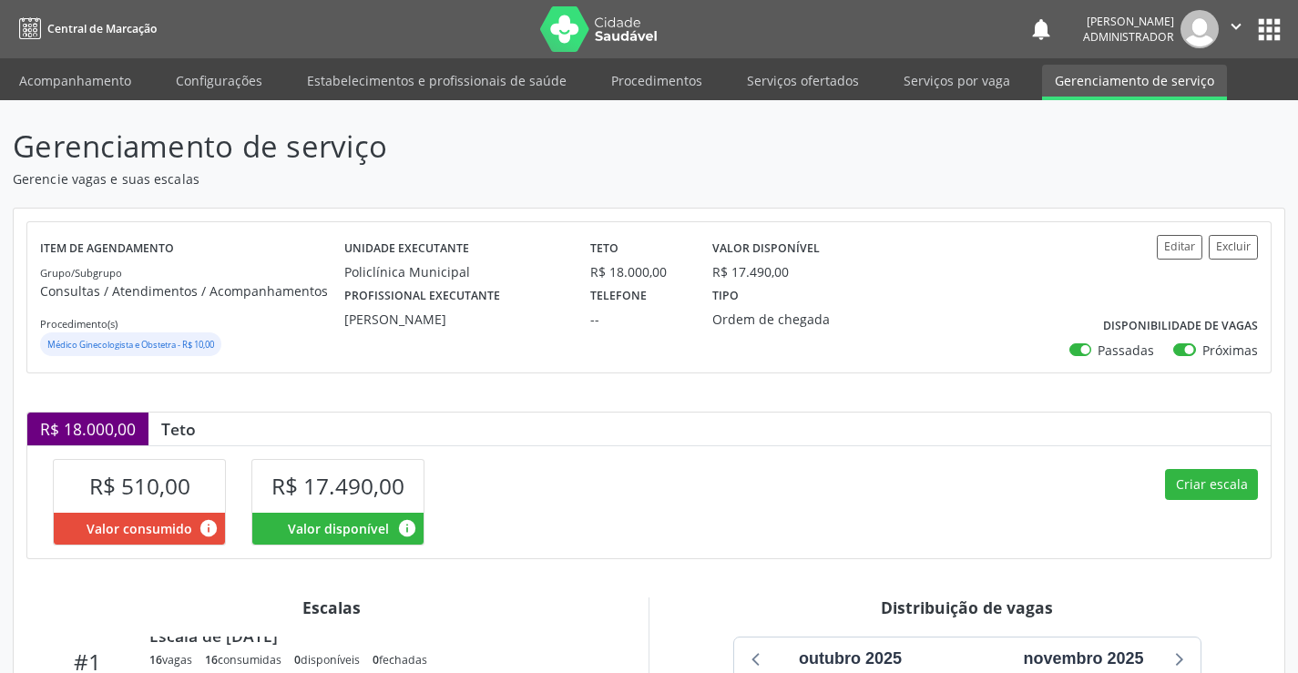
click at [1232, 27] on icon "" at bounding box center [1236, 26] width 20 height 20
click at [1153, 117] on link "Sair" at bounding box center [1190, 111] width 126 height 26
